Goal: Information Seeking & Learning: Learn about a topic

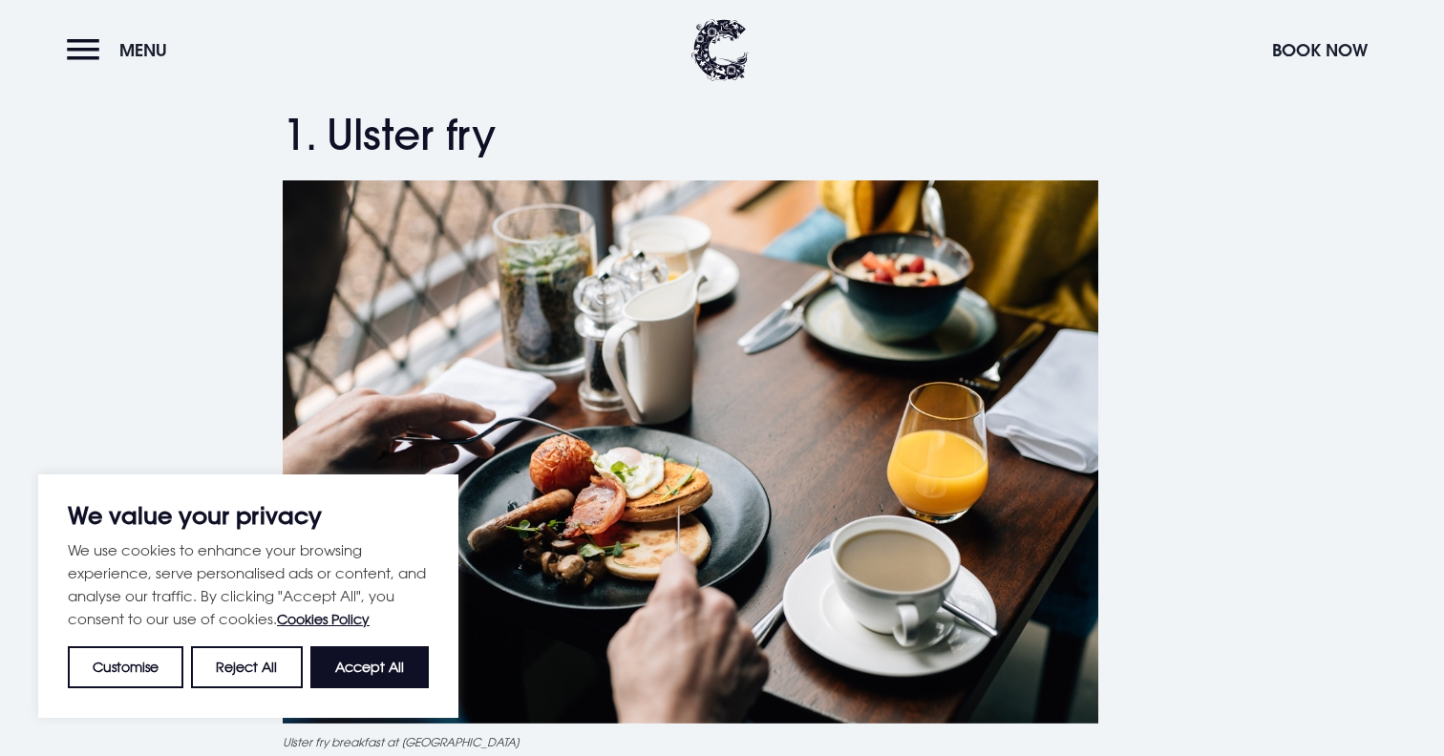
scroll to position [707, 0]
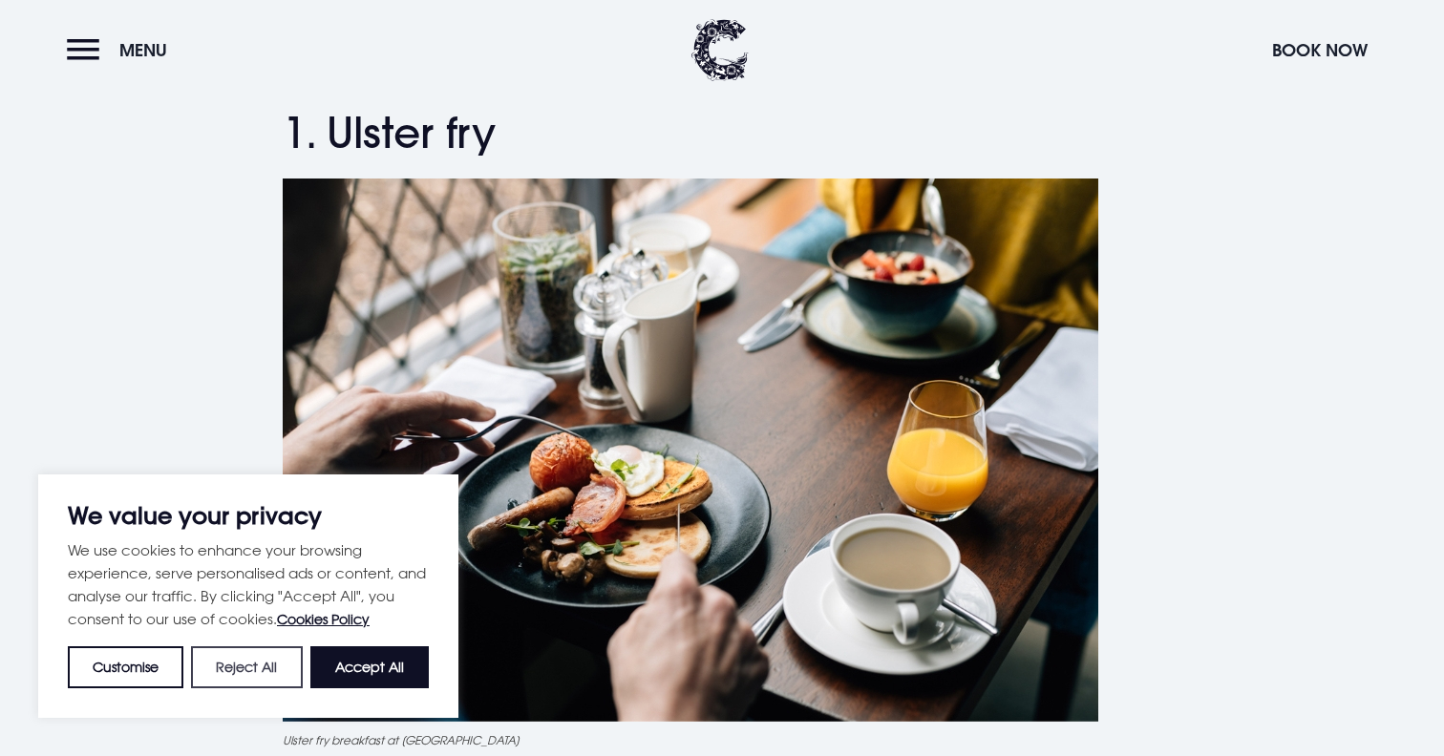
click at [250, 673] on button "Reject All" at bounding box center [246, 667] width 111 height 42
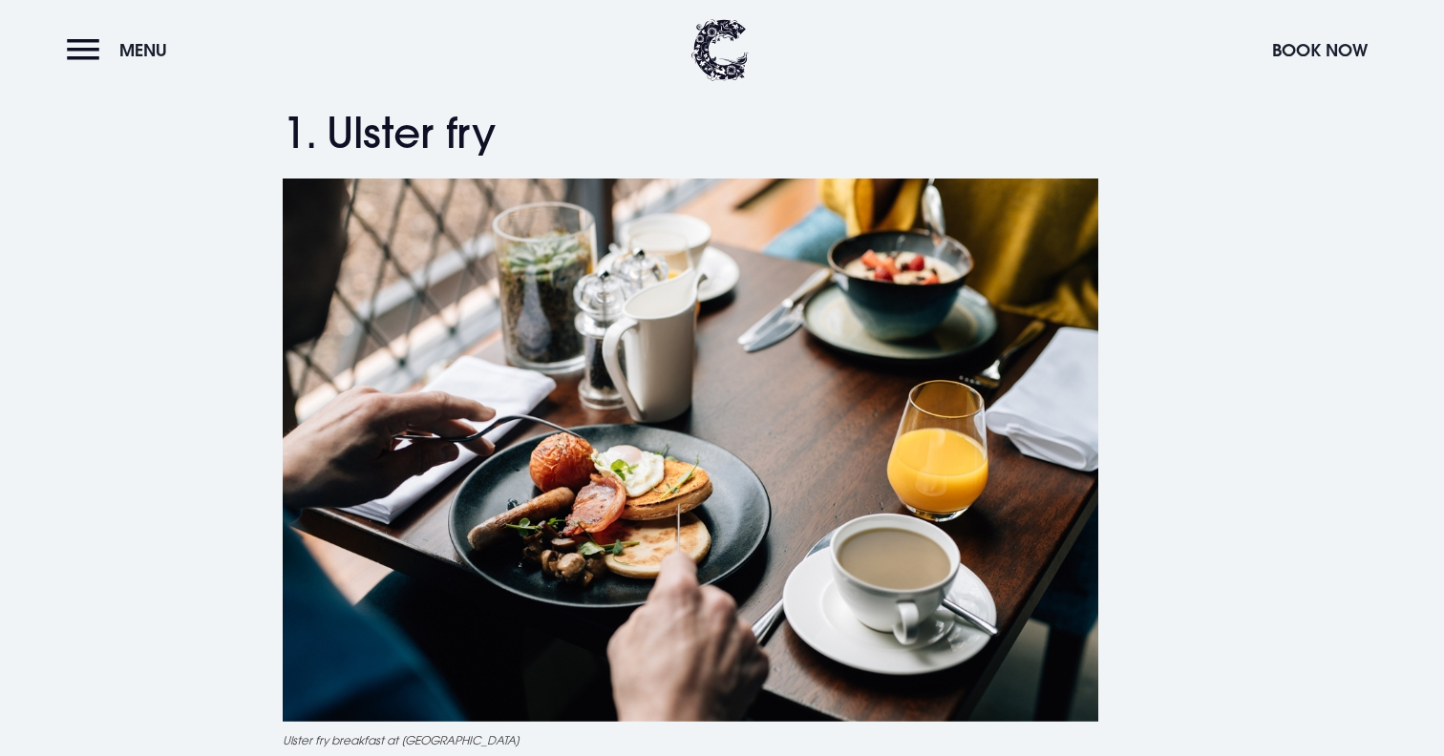
scroll to position [698, 0]
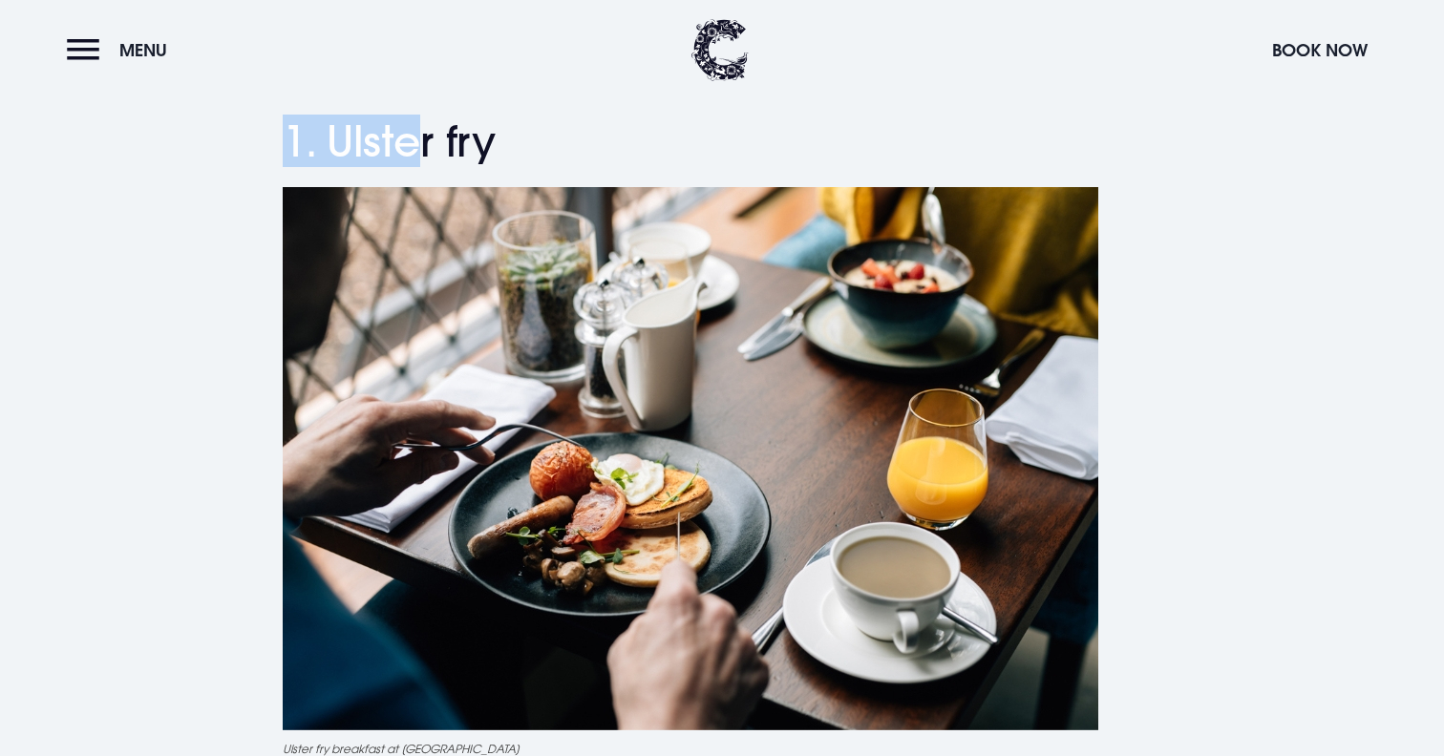
drag, startPoint x: 279, startPoint y: 134, endPoint x: 422, endPoint y: 158, distance: 145.2
click at [422, 158] on h2 "1. Ulster fry" at bounding box center [722, 141] width 878 height 51
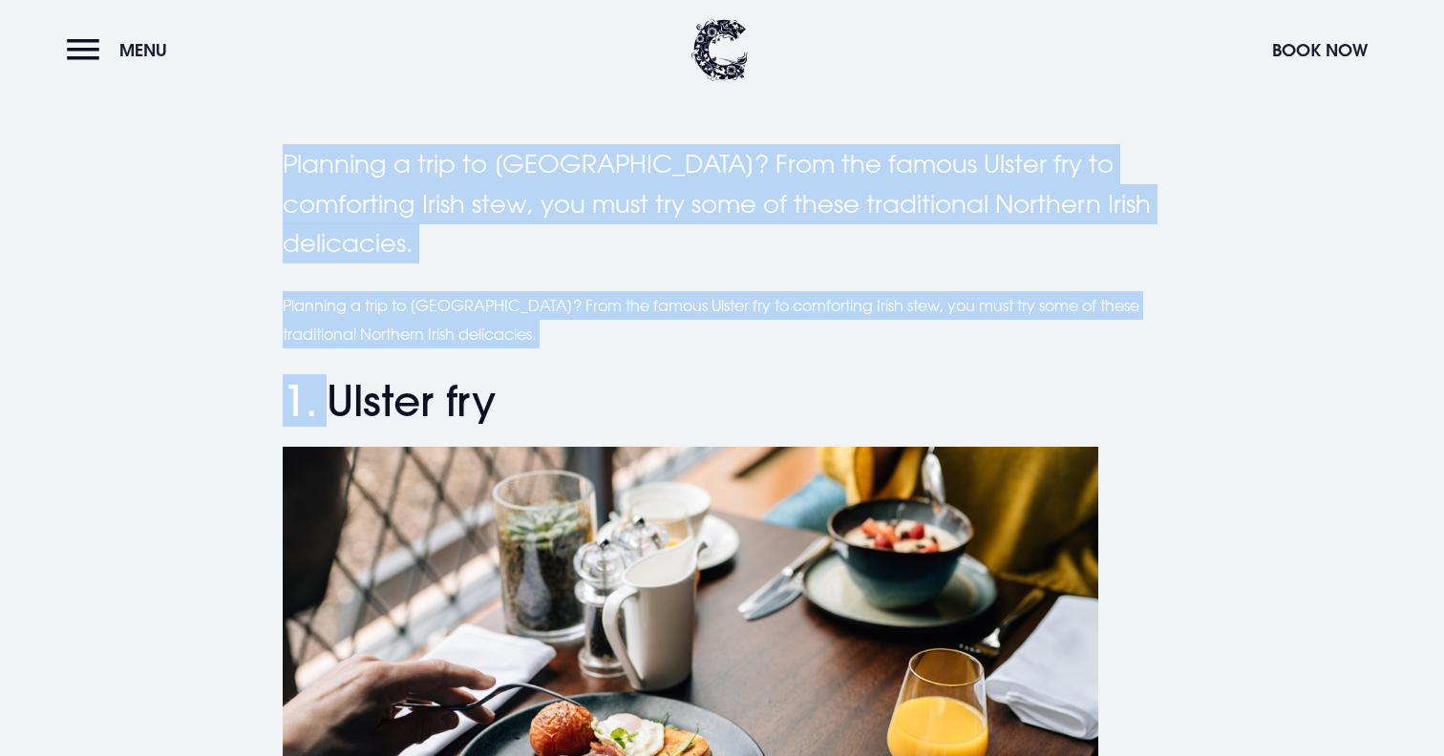
scroll to position [179, 0]
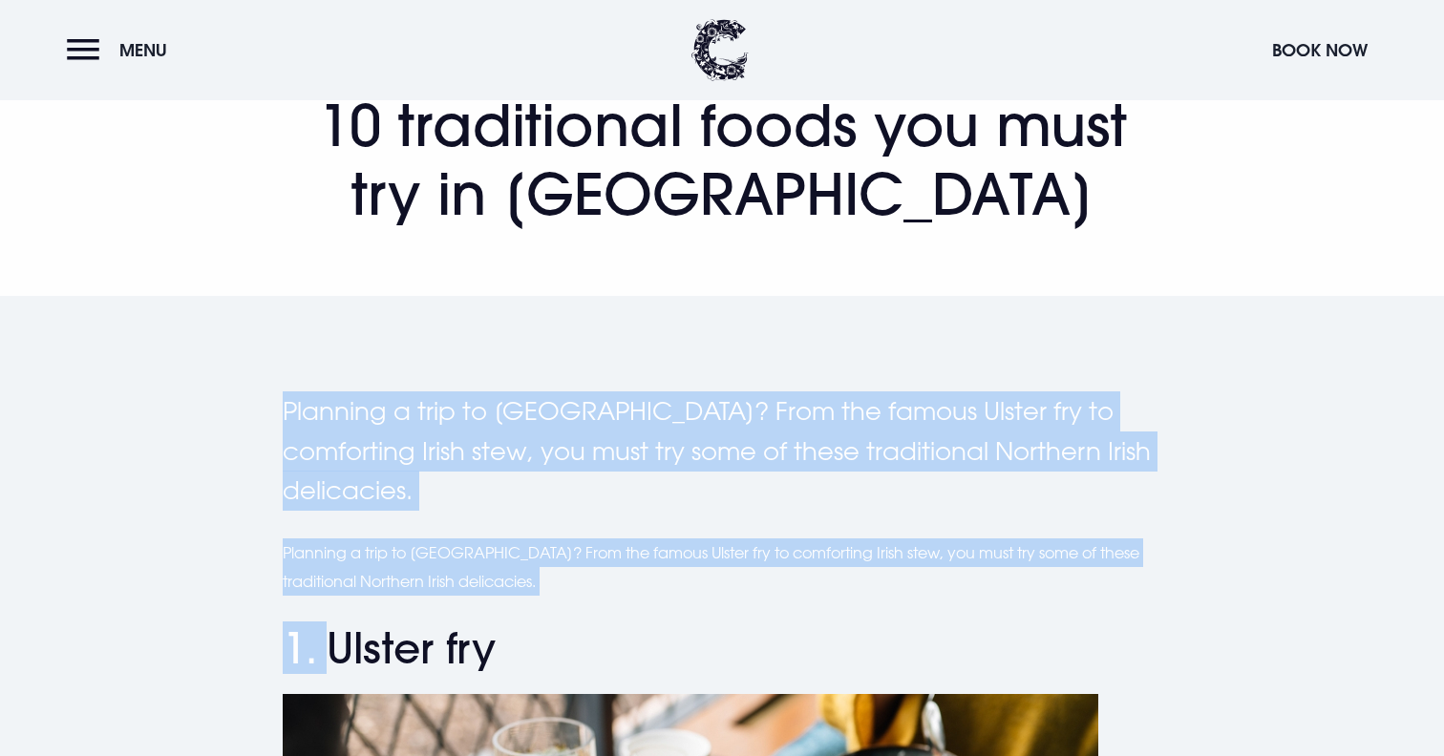
drag, startPoint x: 326, startPoint y: 126, endPoint x: 506, endPoint y: 132, distance: 180.5
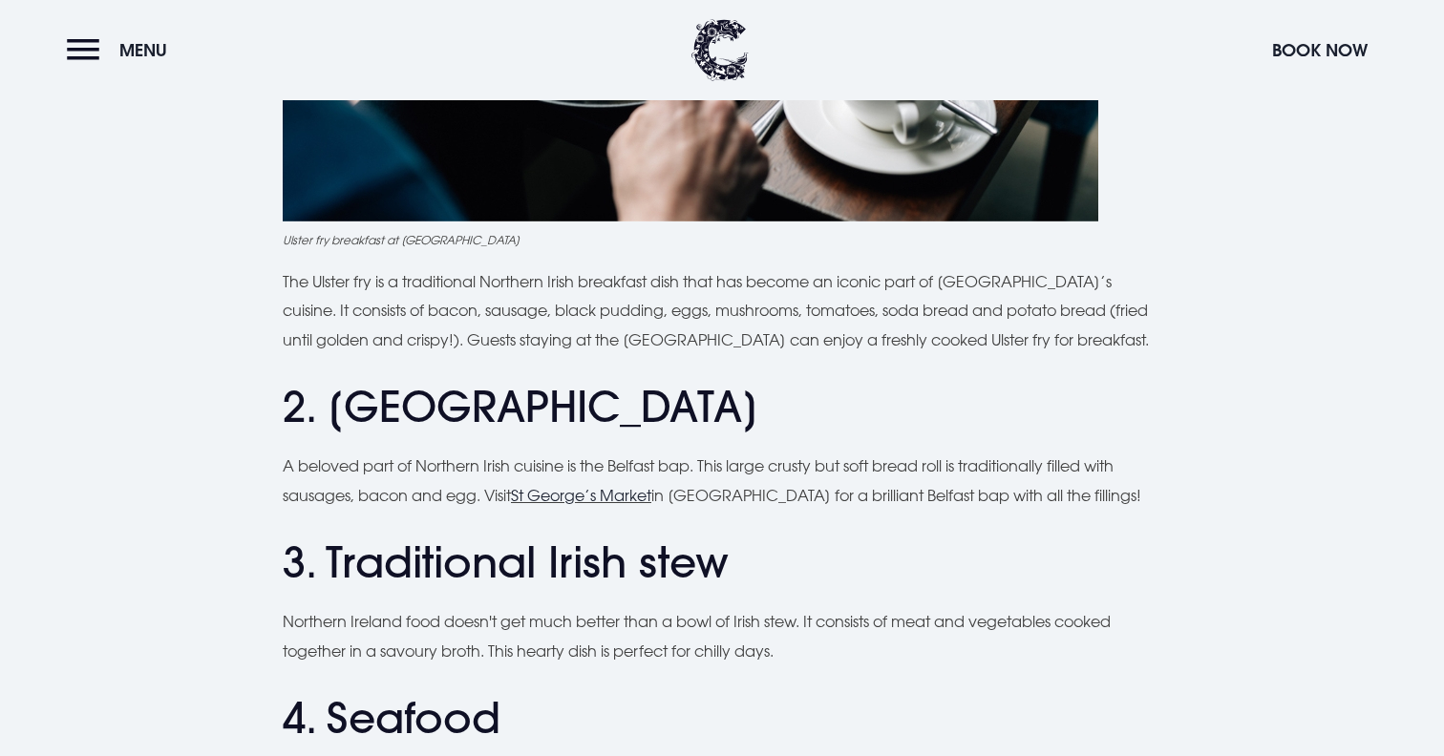
scroll to position [1242, 0]
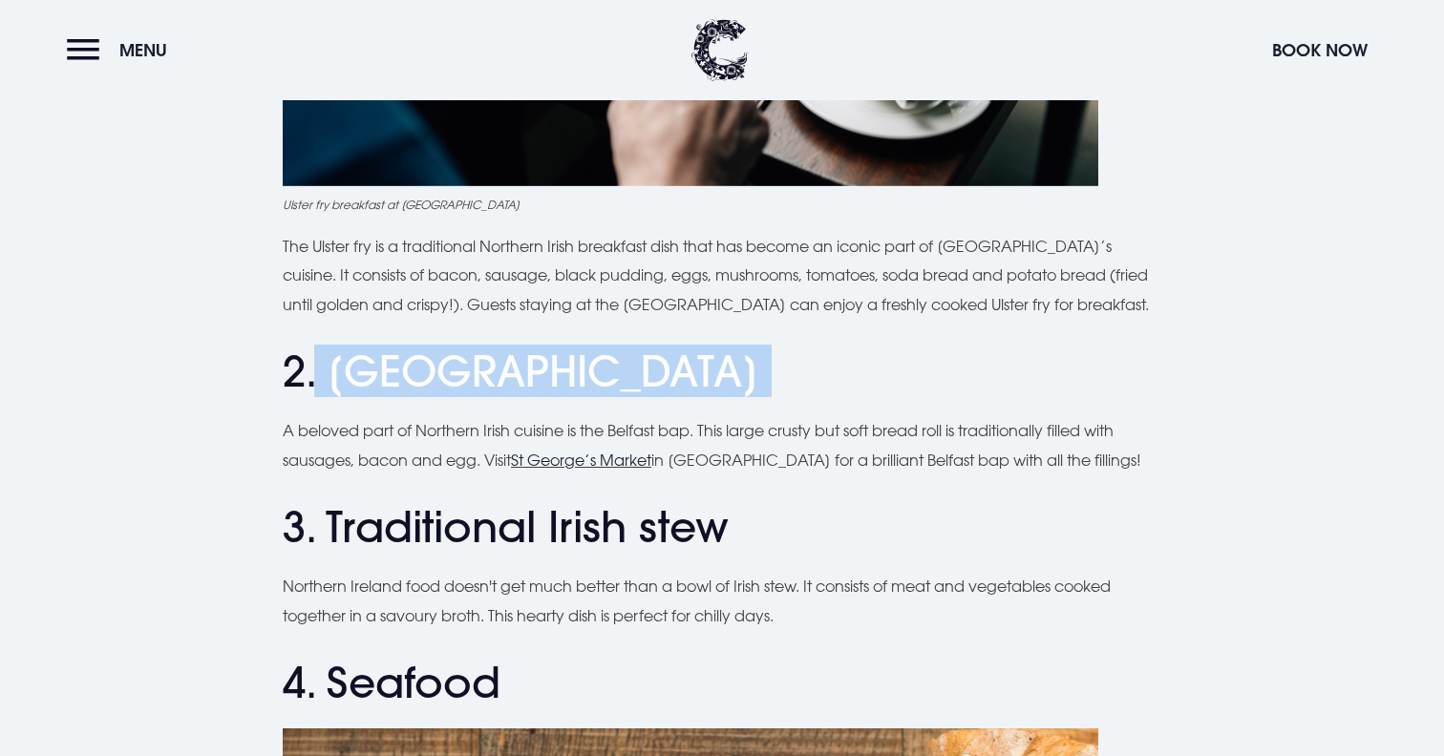
drag, startPoint x: 312, startPoint y: 367, endPoint x: 607, endPoint y: 398, distance: 296.7
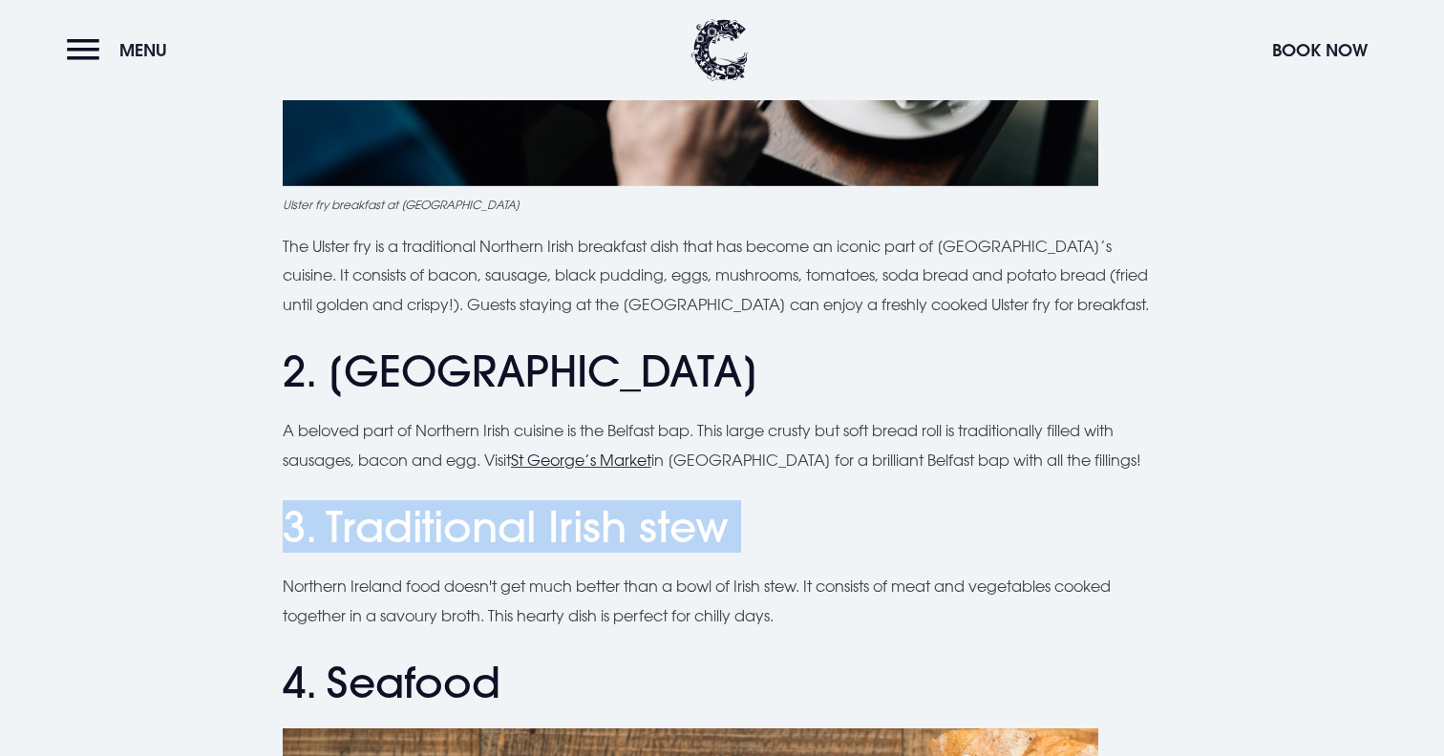
drag, startPoint x: 288, startPoint y: 546, endPoint x: 795, endPoint y: 556, distance: 507.1
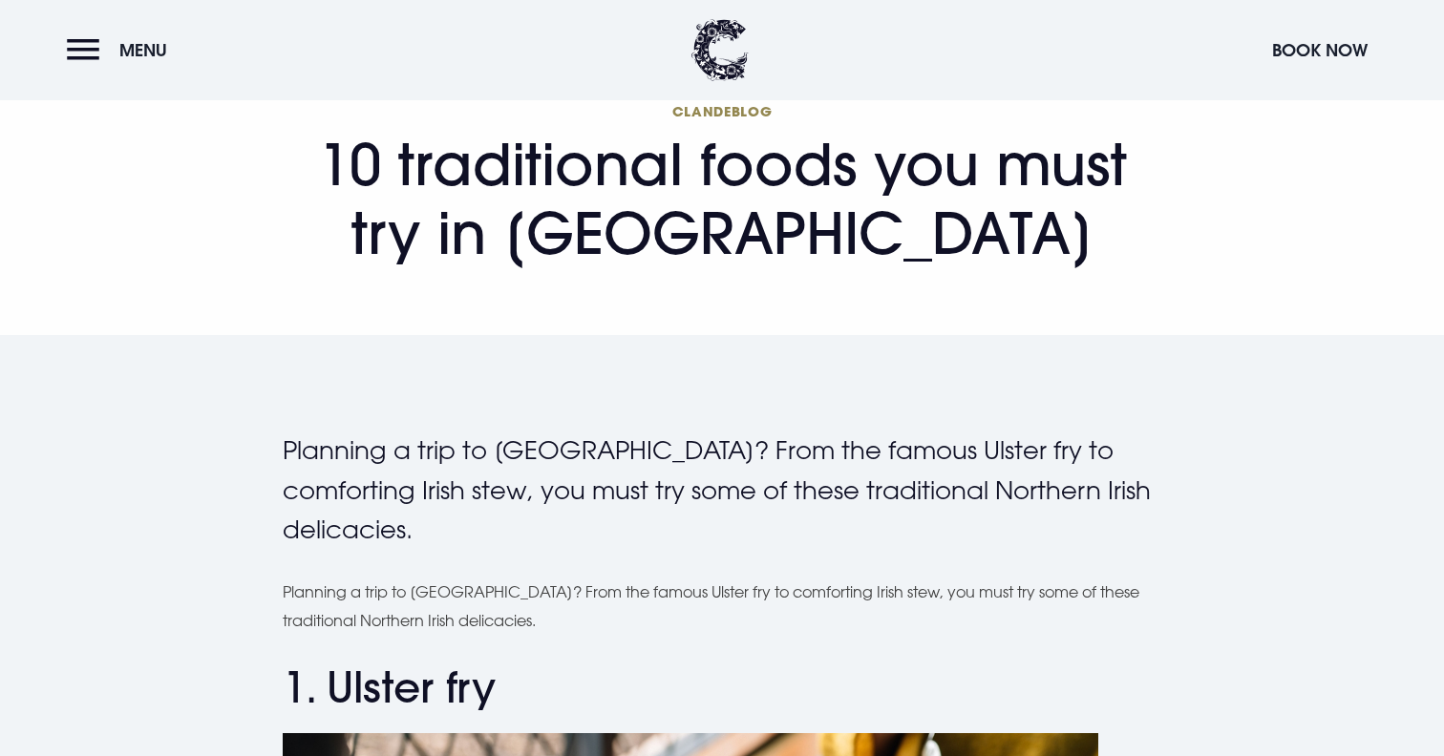
scroll to position [0, 0]
